Goal: Information Seeking & Learning: Learn about a topic

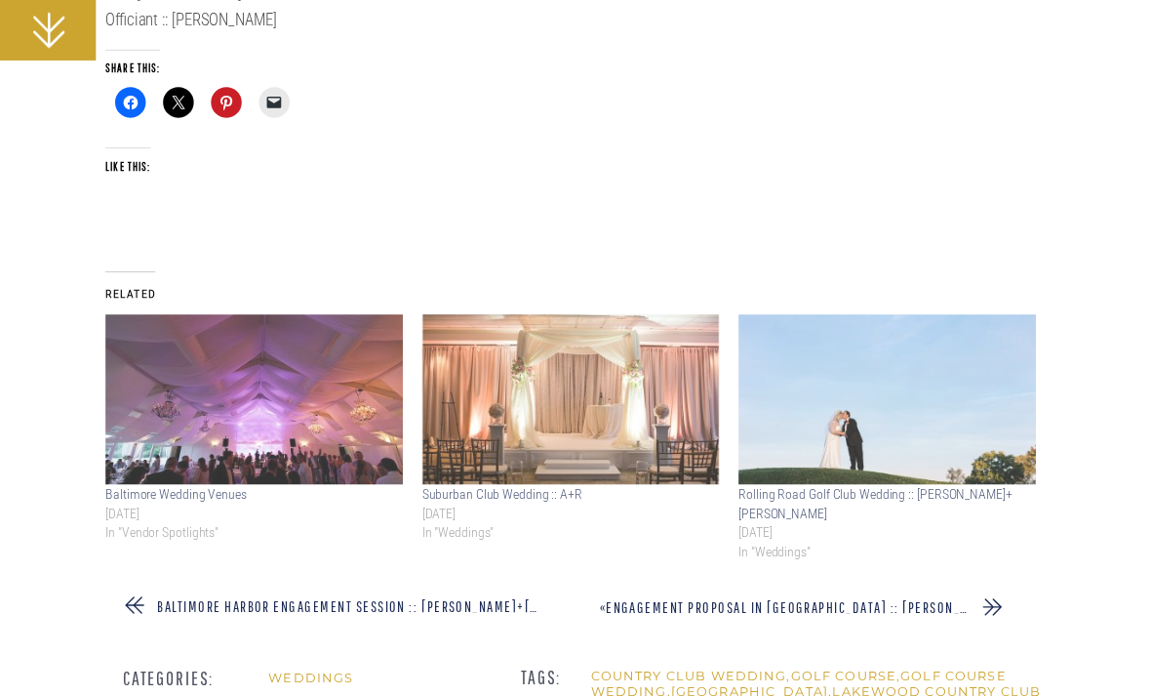
scroll to position [54651, 0]
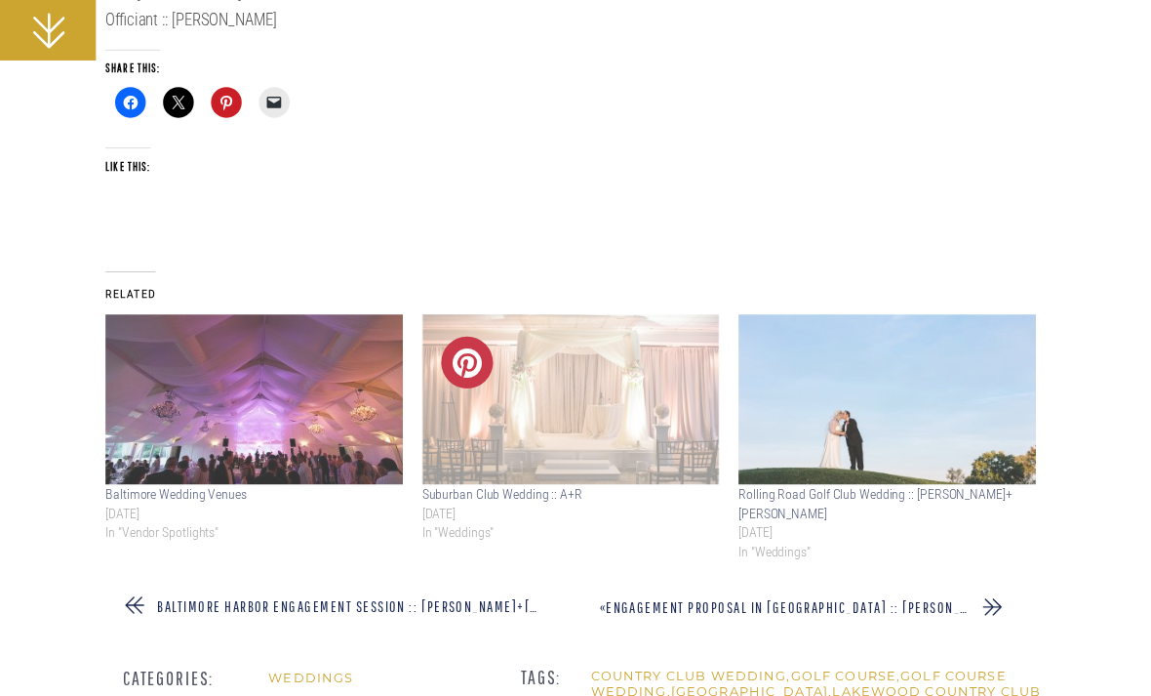
click at [541, 487] on link "Suburban Club Wedding :: A+R" at bounding box center [502, 495] width 160 height 16
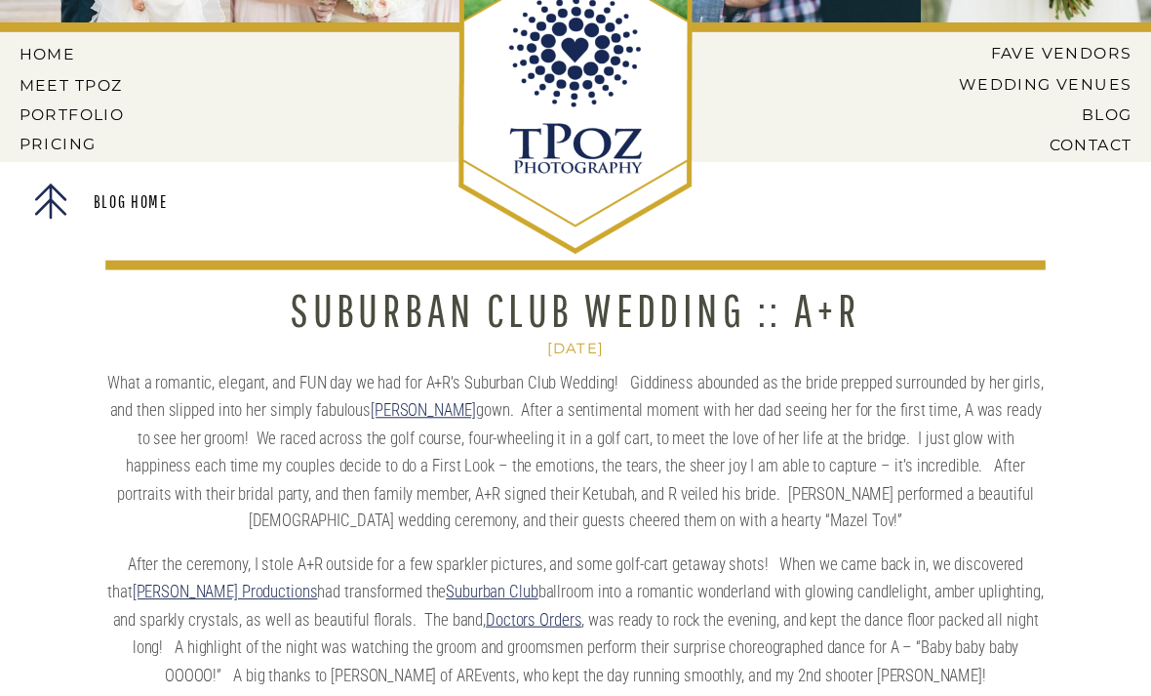
scroll to position [134, 0]
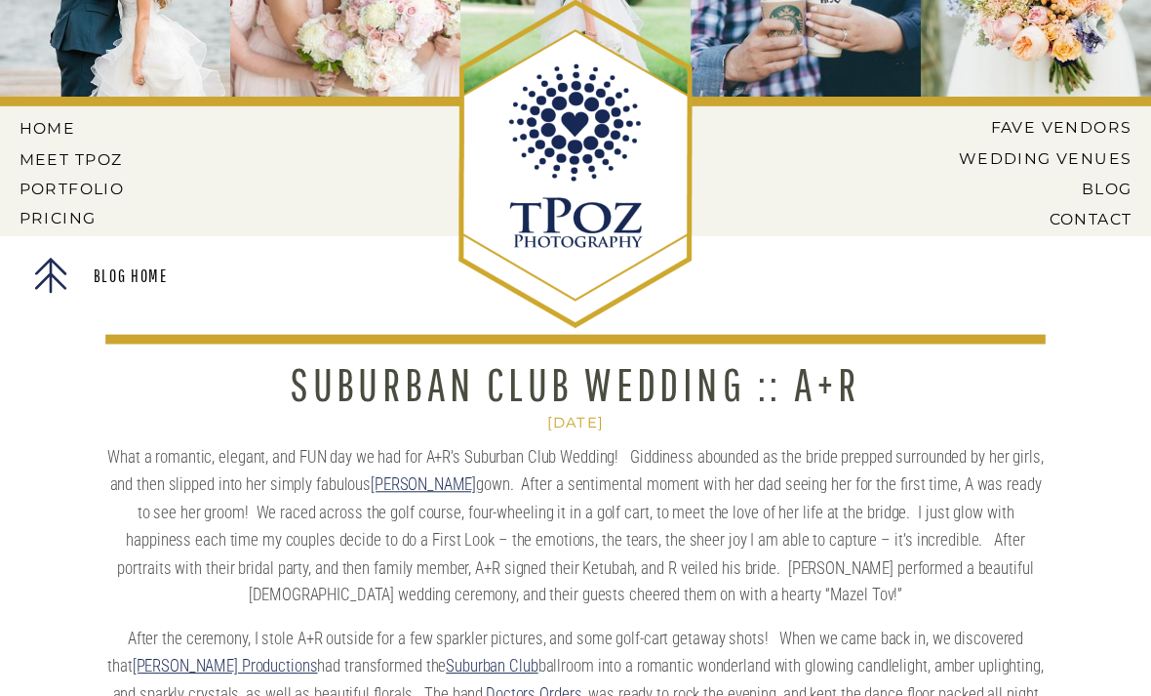
click at [1117, 151] on nav "Wedding Venues" at bounding box center [1031, 158] width 202 height 18
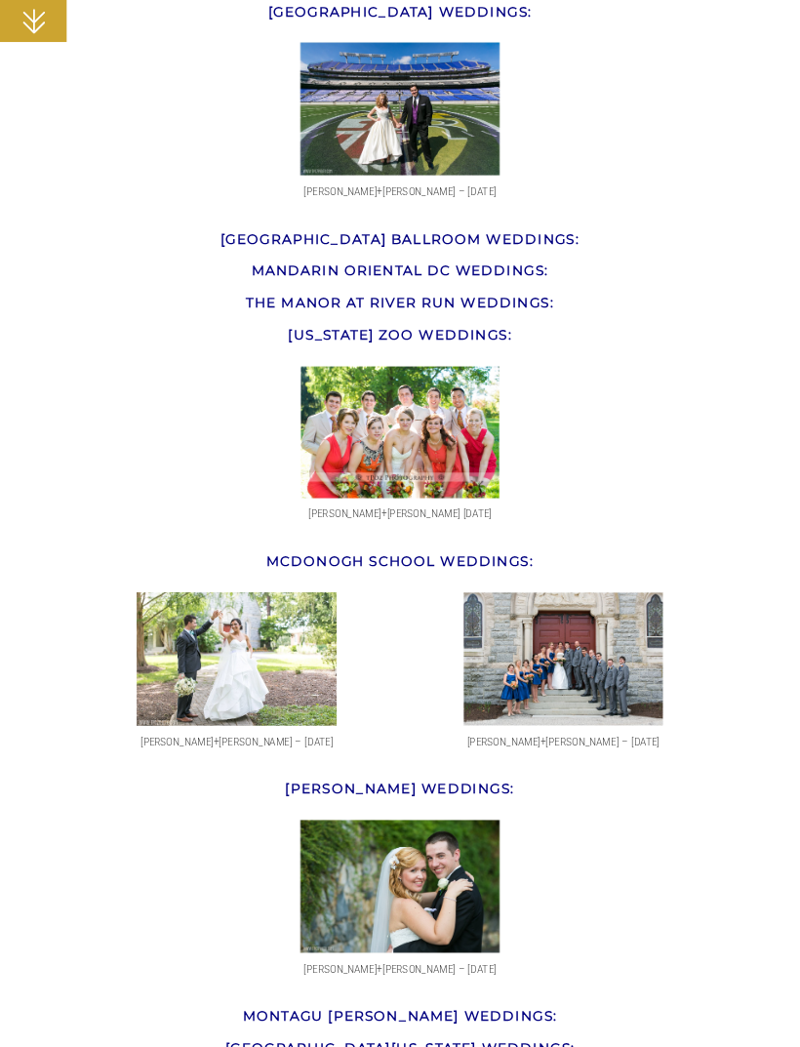
scroll to position [17225, 0]
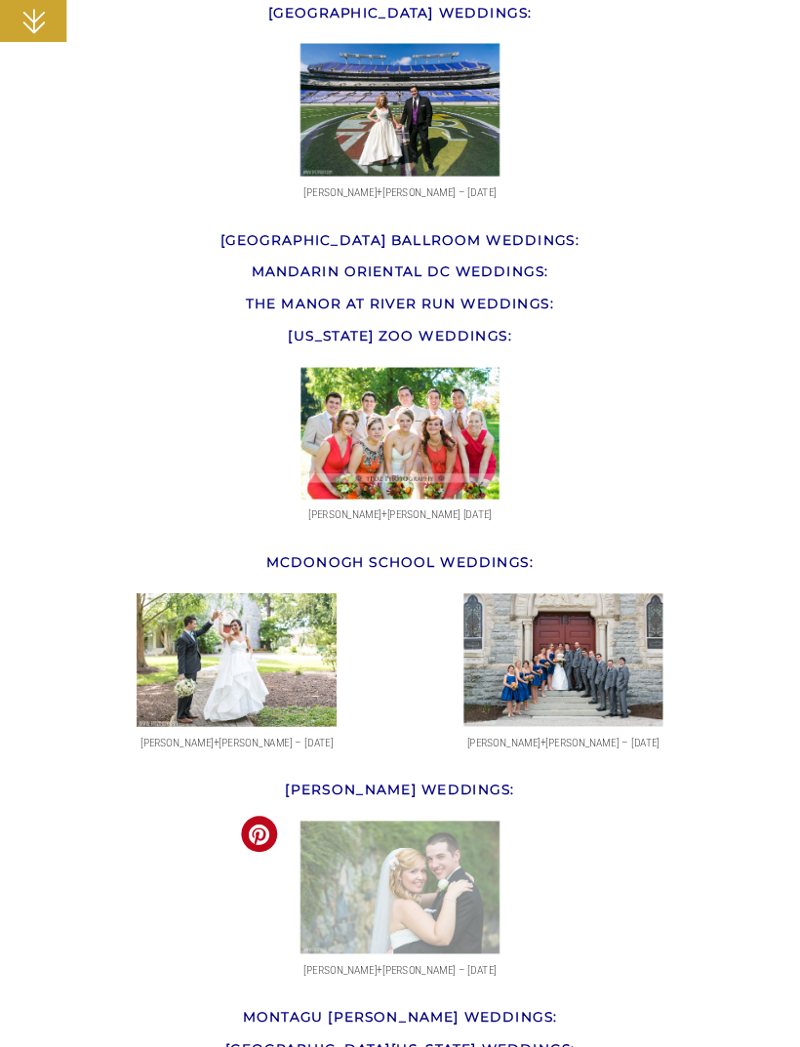
click at [375, 695] on img at bounding box center [400, 887] width 200 height 134
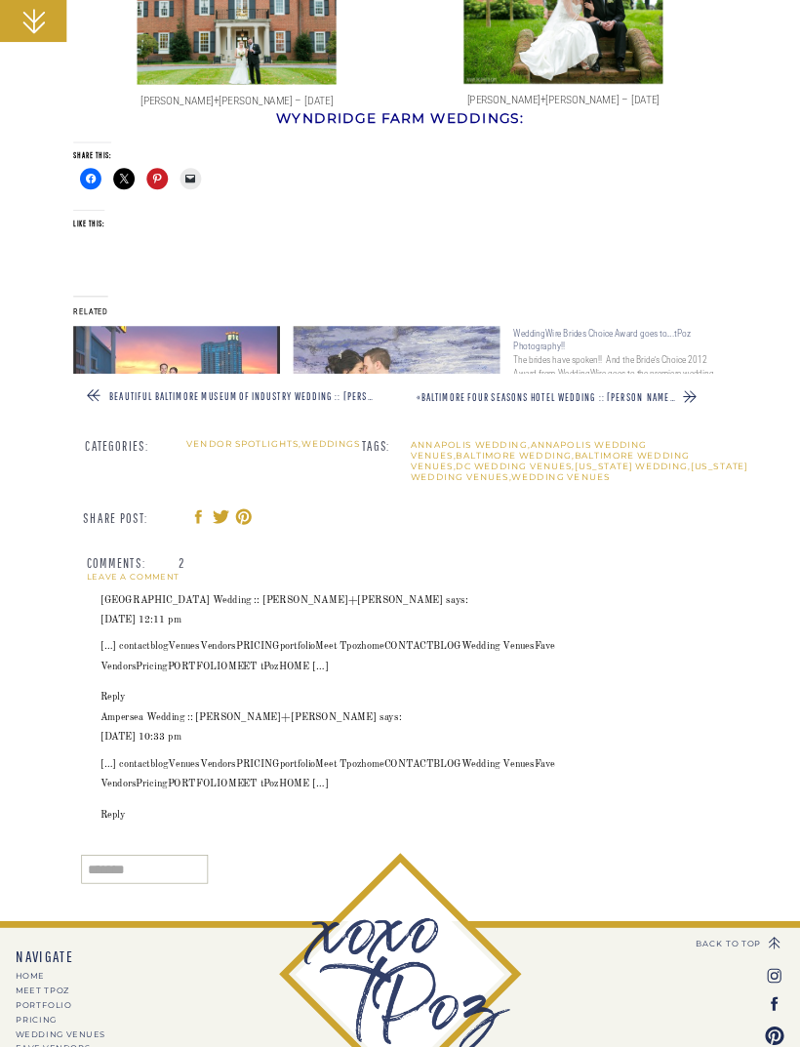
scroll to position [29244, 0]
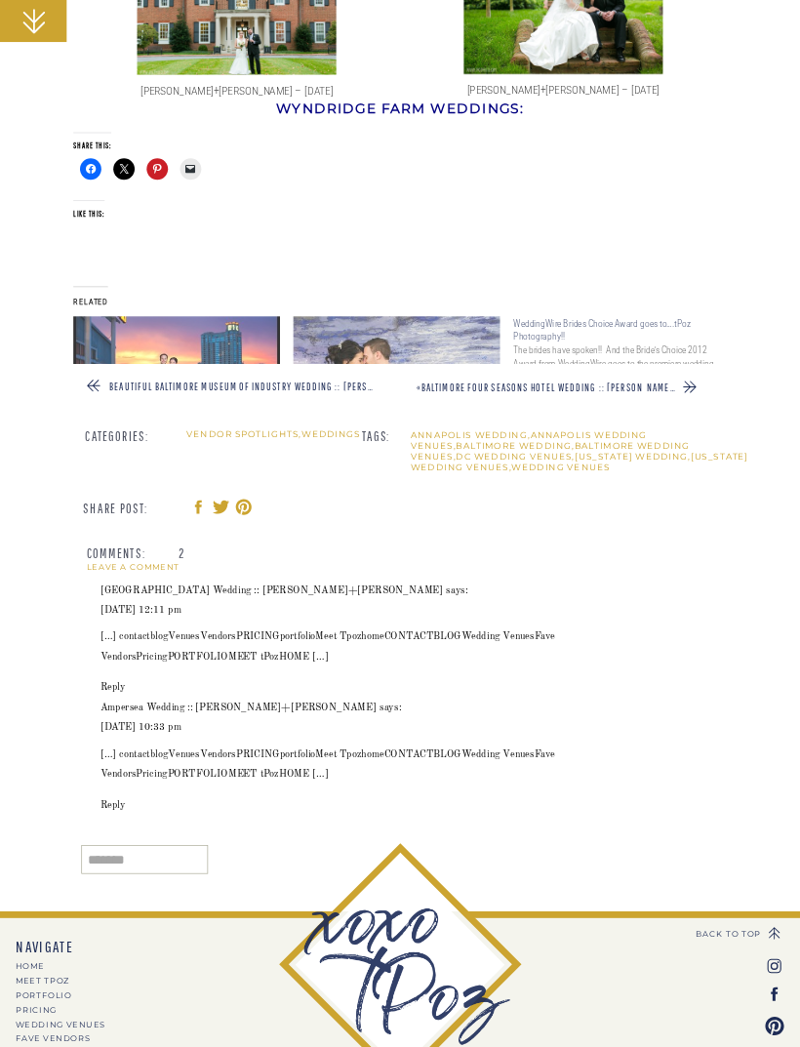
click at [26, 695] on nav "PORTFOLIO" at bounding box center [74, 995] width 116 height 8
click at [27, 695] on nav "PRICING" at bounding box center [74, 1010] width 116 height 8
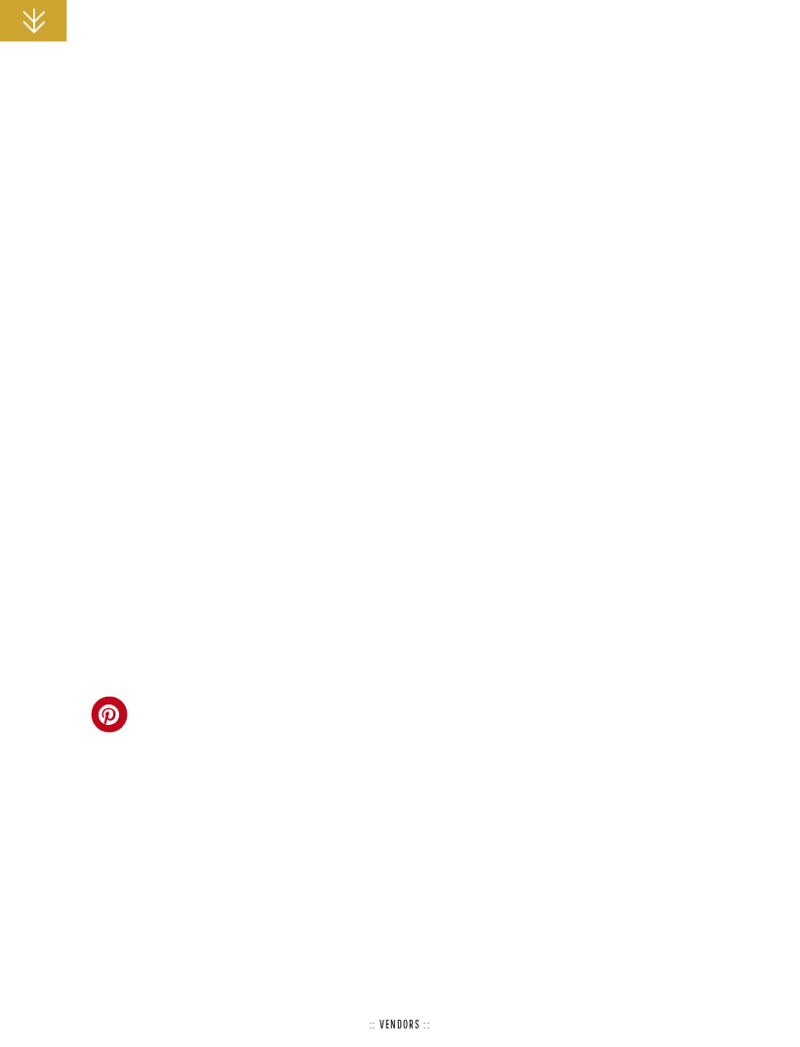
scroll to position [17116, 0]
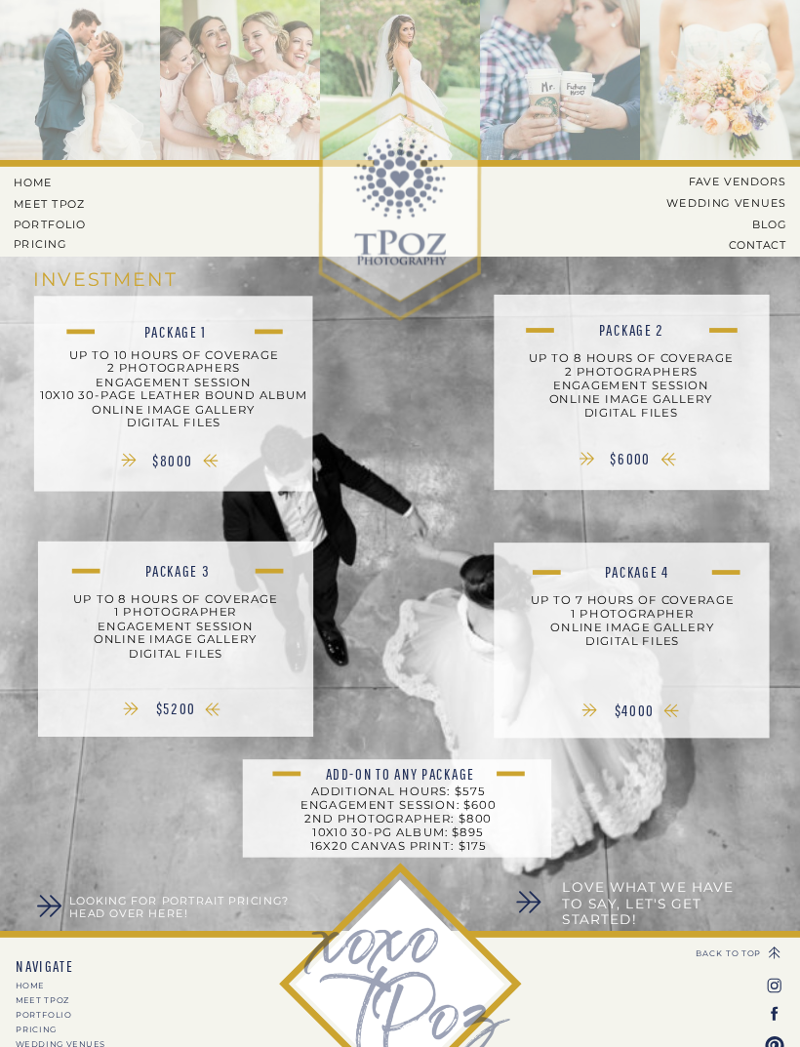
click at [26, 946] on div "contact blog Venues Vendors PRICING portfolio Meet Tpoz home CONTACT BLOG Weddi…" at bounding box center [400, 565] width 800 height 1130
